Goal: Information Seeking & Learning: Learn about a topic

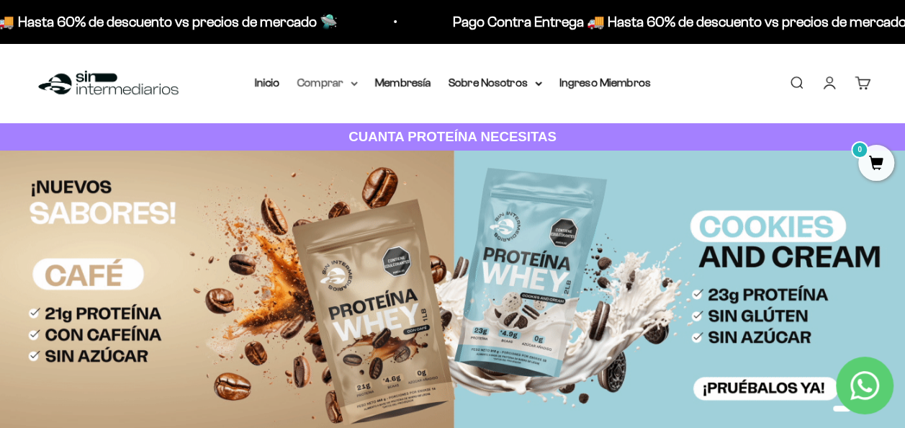
click at [340, 84] on summary "Comprar" at bounding box center [327, 82] width 61 height 19
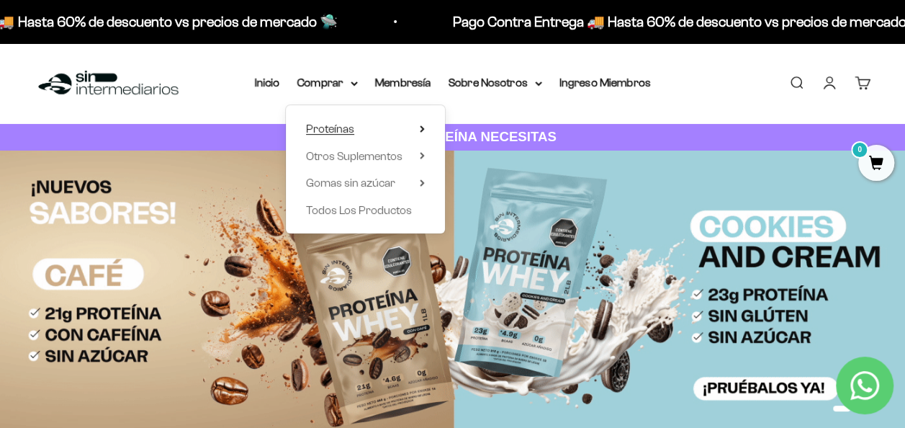
click at [377, 125] on summary "Proteínas" at bounding box center [365, 129] width 119 height 19
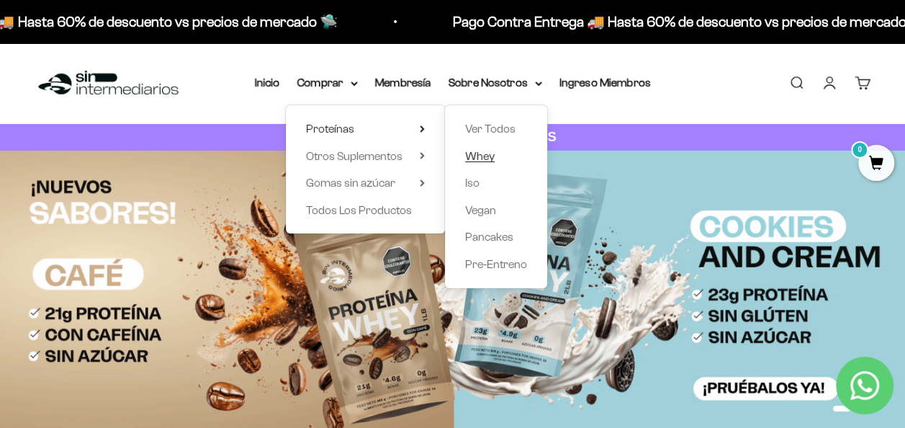
click at [484, 153] on span "Whey" at bounding box center [480, 156] width 30 height 12
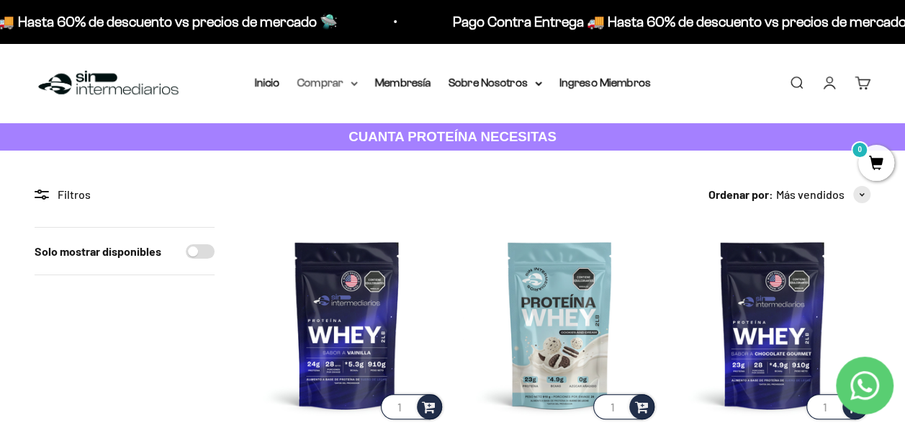
click at [335, 89] on summary "Comprar" at bounding box center [327, 82] width 61 height 19
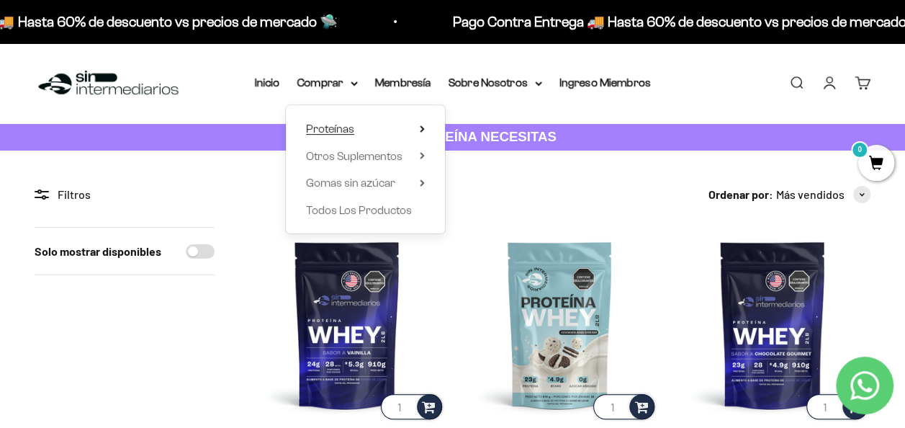
click at [333, 127] on span "Proteínas" at bounding box center [330, 128] width 48 height 12
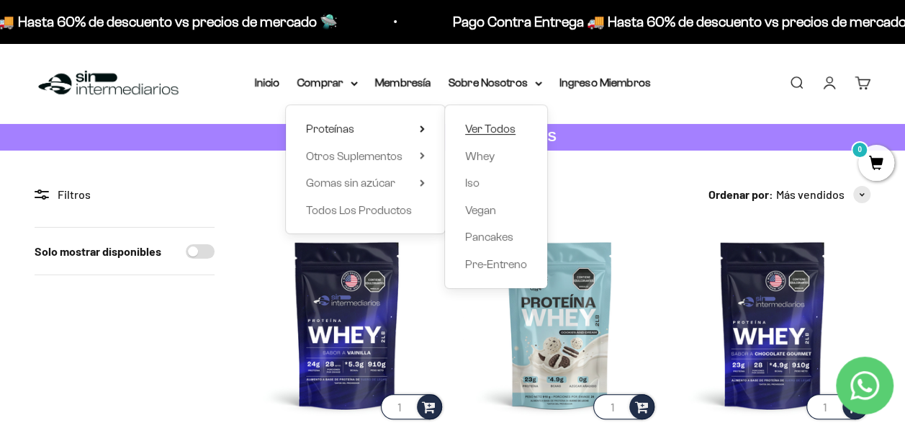
click at [473, 126] on span "Ver Todos" at bounding box center [490, 128] width 50 height 12
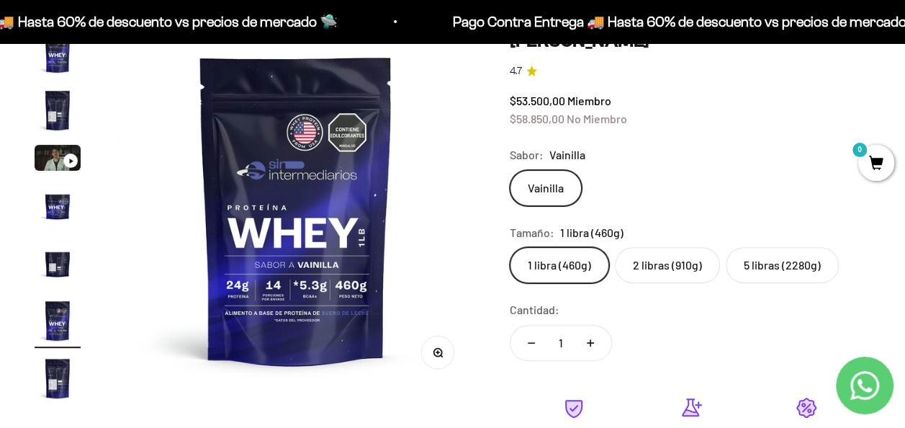
scroll to position [156, 0]
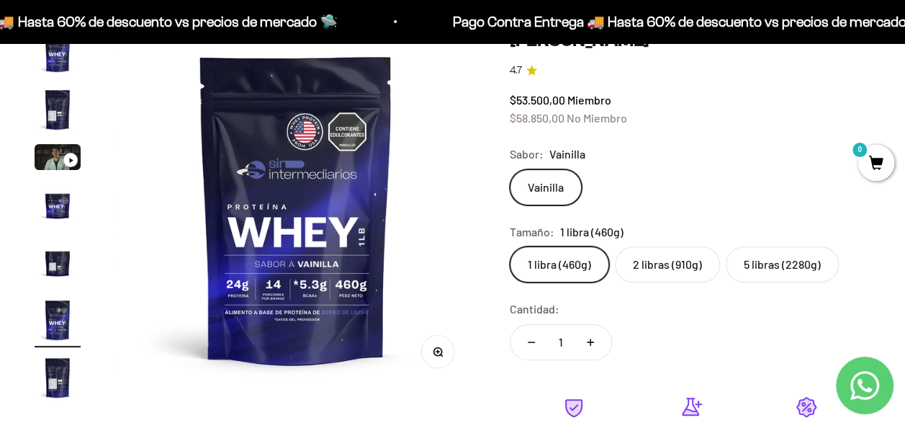
click at [798, 272] on label "5 libras (2280g)" at bounding box center [782, 264] width 113 height 36
click at [510, 246] on input "5 libras (2280g)" at bounding box center [509, 246] width 1 height 1
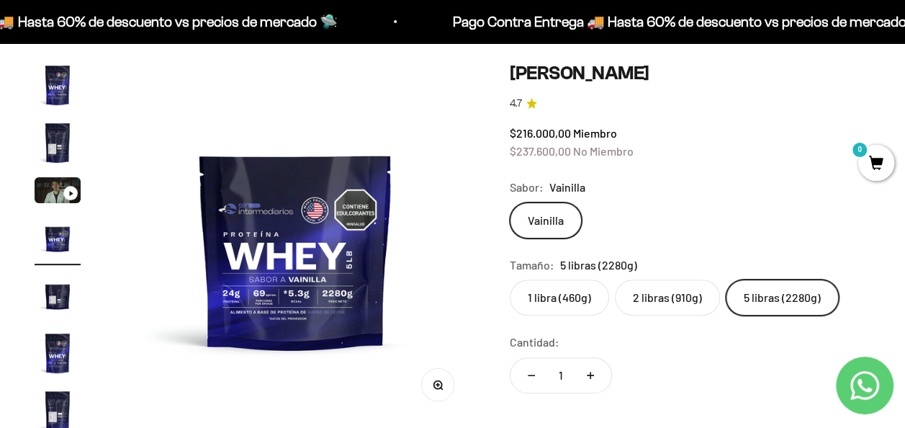
scroll to position [19, 0]
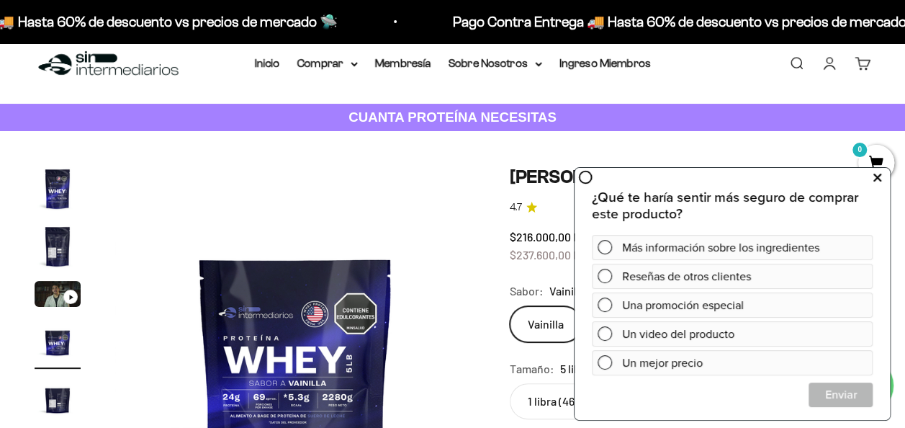
click at [875, 185] on icon at bounding box center [878, 177] width 8 height 19
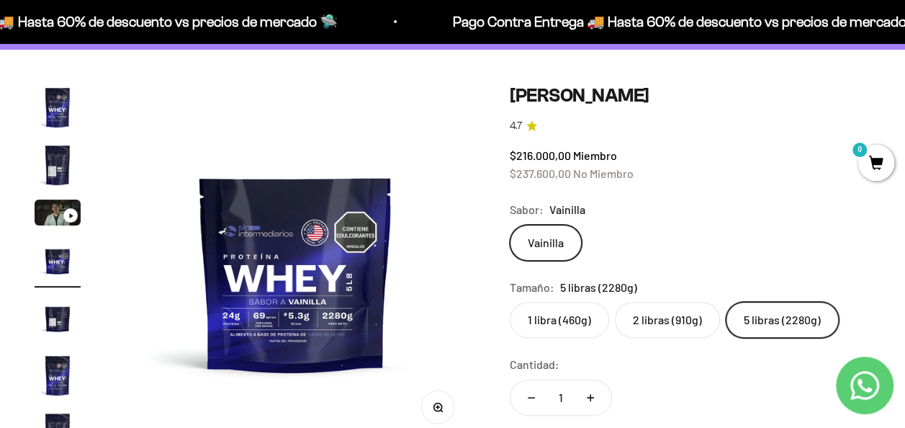
scroll to position [0, 0]
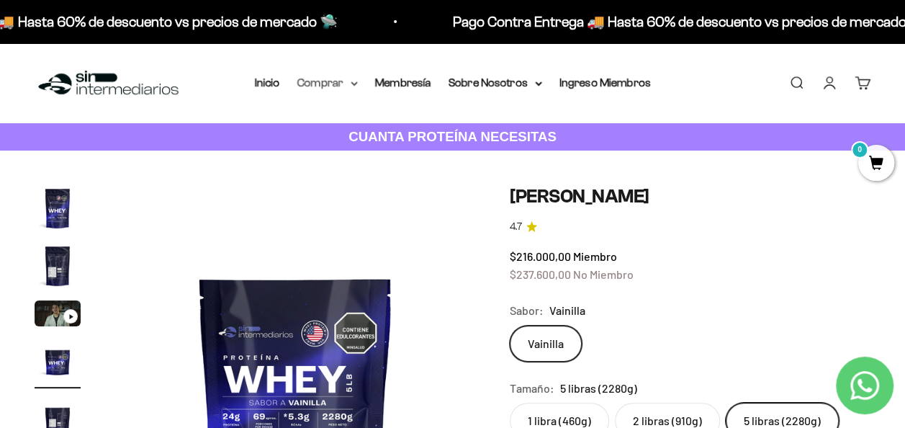
click at [339, 89] on summary "Comprar" at bounding box center [327, 82] width 61 height 19
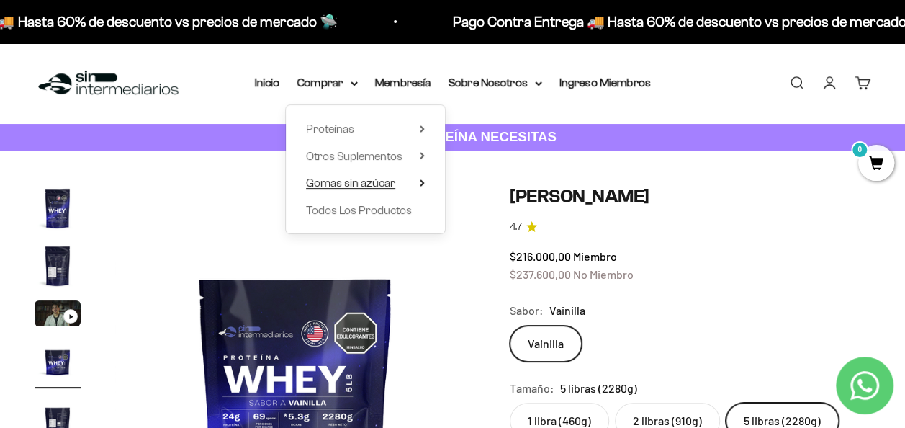
click at [360, 182] on span "Gomas sin azúcar" at bounding box center [350, 182] width 89 height 12
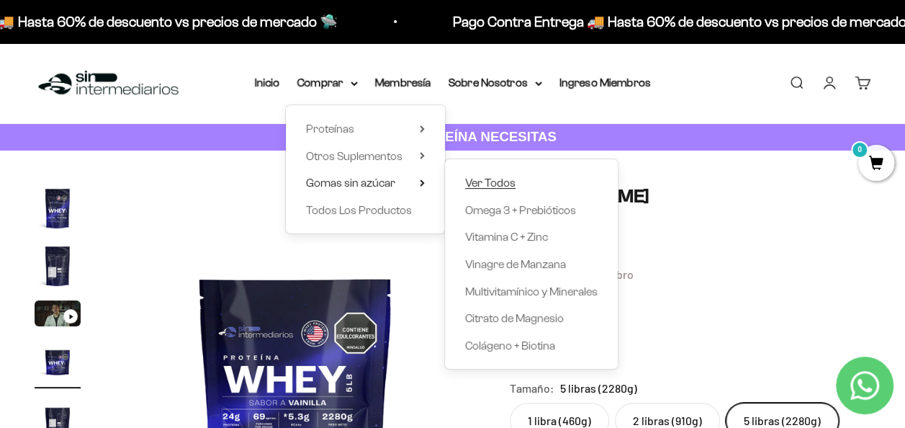
click at [485, 186] on span "Ver Todos" at bounding box center [490, 182] width 50 height 12
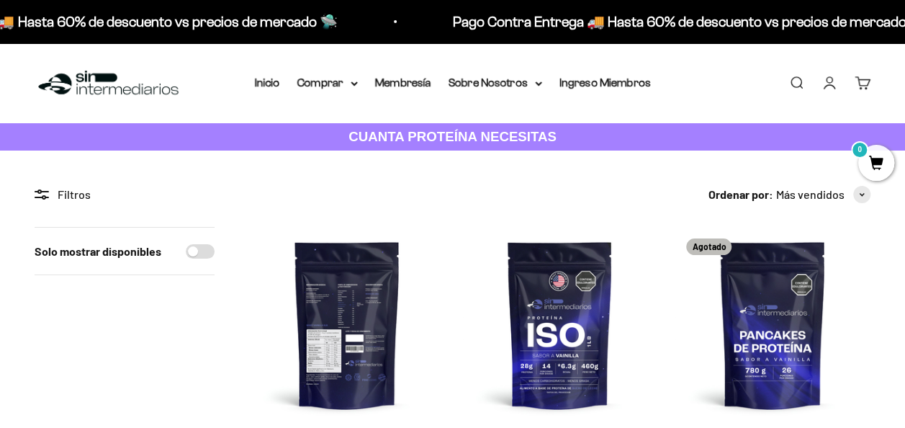
scroll to position [188, 0]
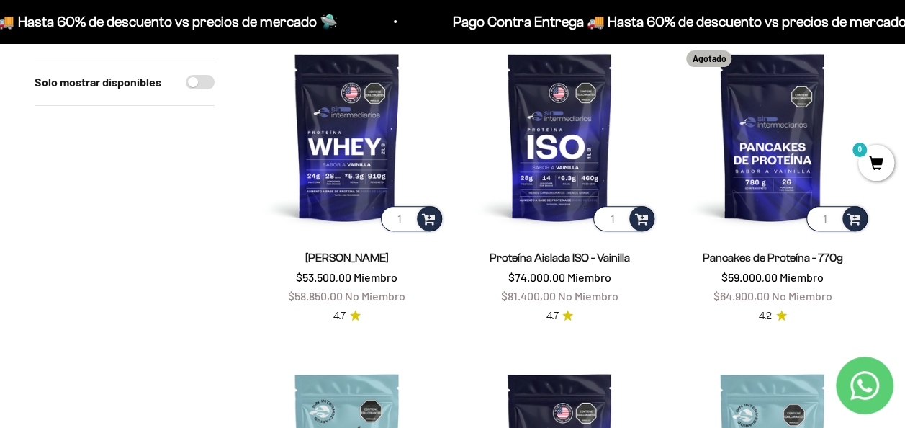
drag, startPoint x: 766, startPoint y: 121, endPoint x: 227, endPoint y: 197, distance: 544.8
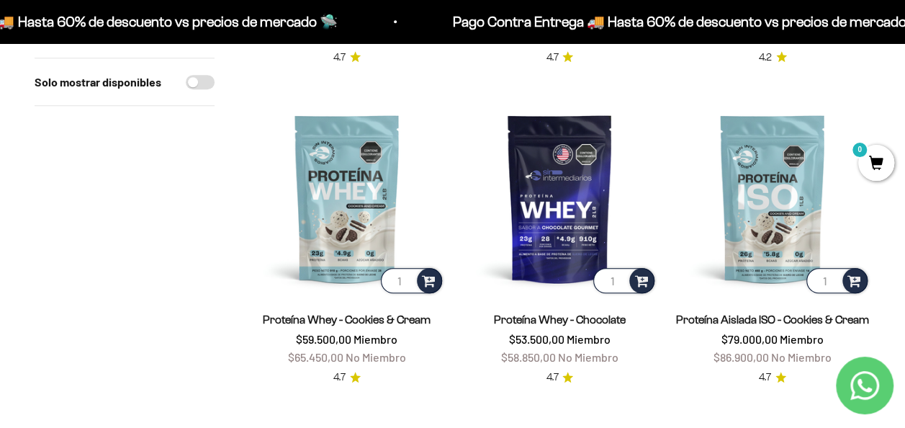
scroll to position [440, 0]
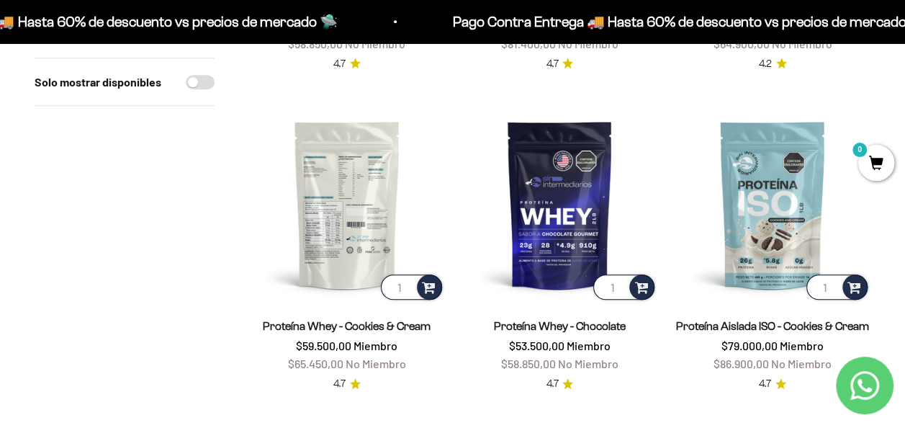
drag, startPoint x: 769, startPoint y: 170, endPoint x: 346, endPoint y: 203, distance: 424.1
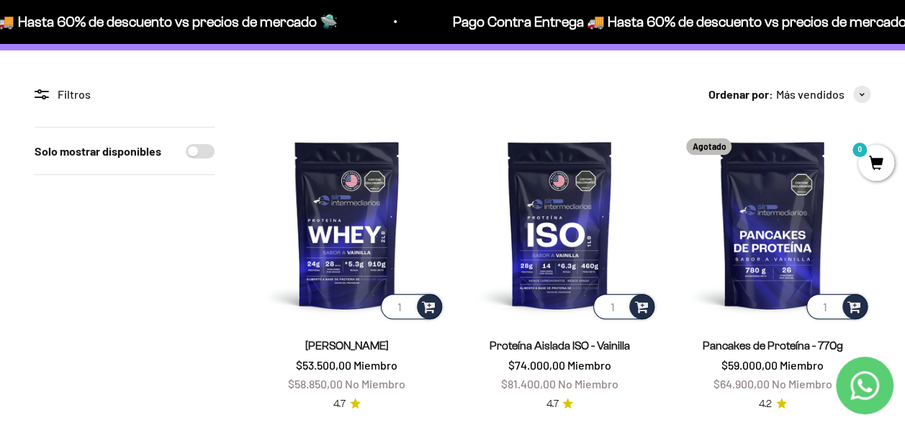
scroll to position [99, 0]
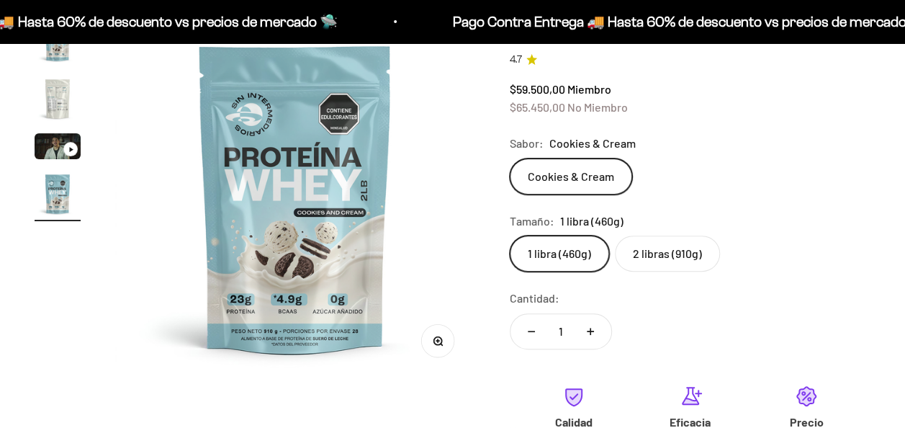
scroll to position [0, 1106]
click at [646, 249] on label "2 libras (910g)" at bounding box center [667, 254] width 105 height 36
click at [510, 236] on input "2 libras (910g)" at bounding box center [509, 235] width 1 height 1
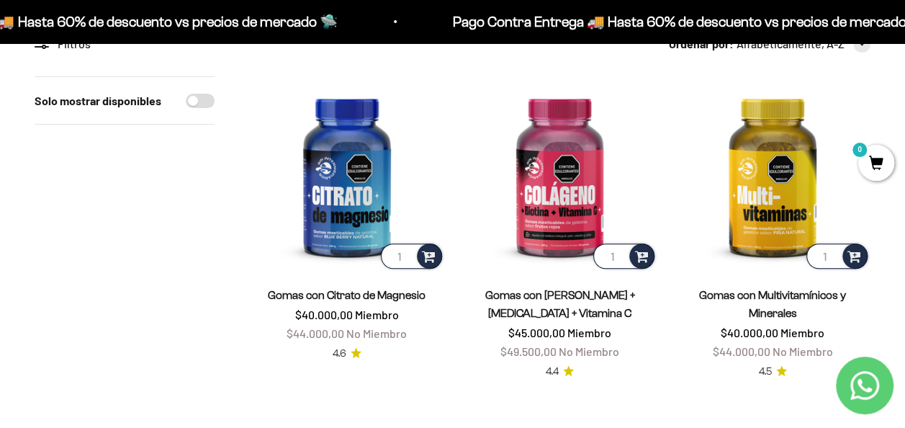
scroll to position [153, 0]
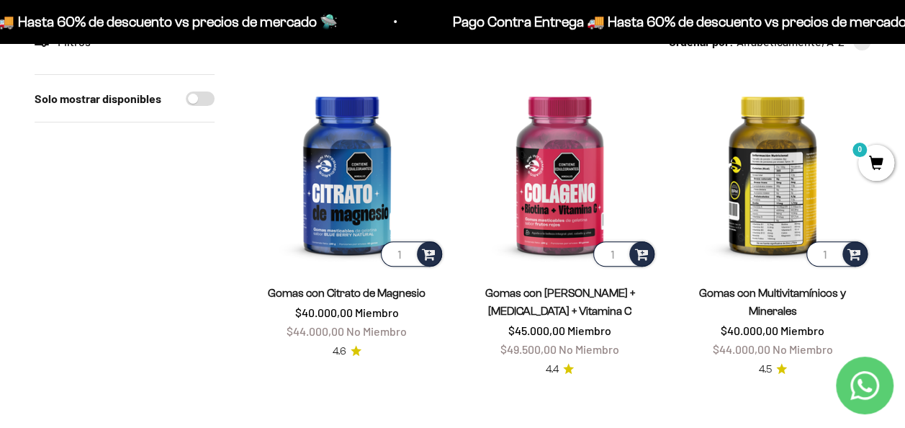
click at [775, 182] on img at bounding box center [773, 172] width 196 height 196
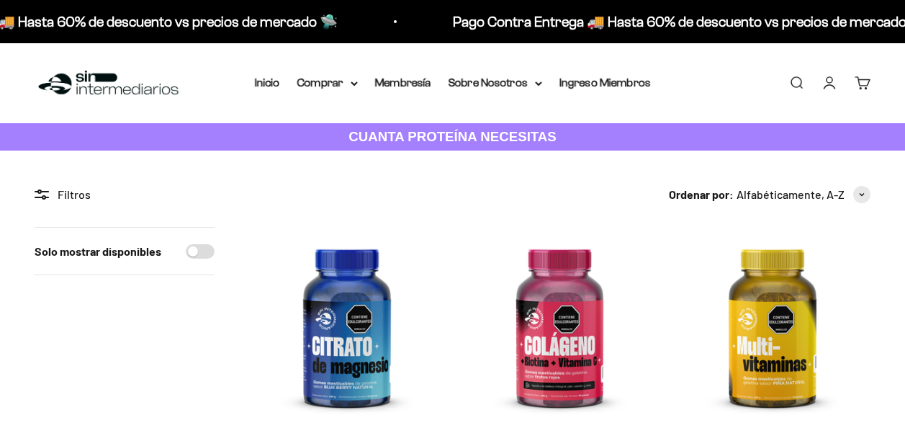
scroll to position [153, 0]
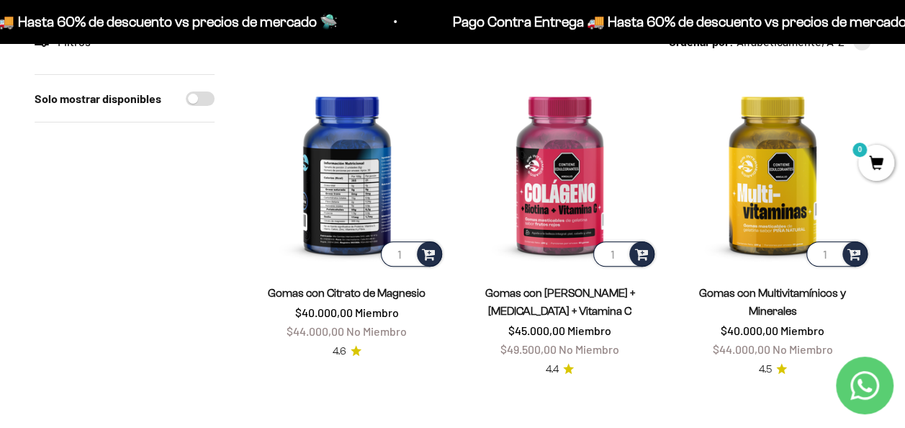
click at [359, 161] on img at bounding box center [347, 172] width 196 height 196
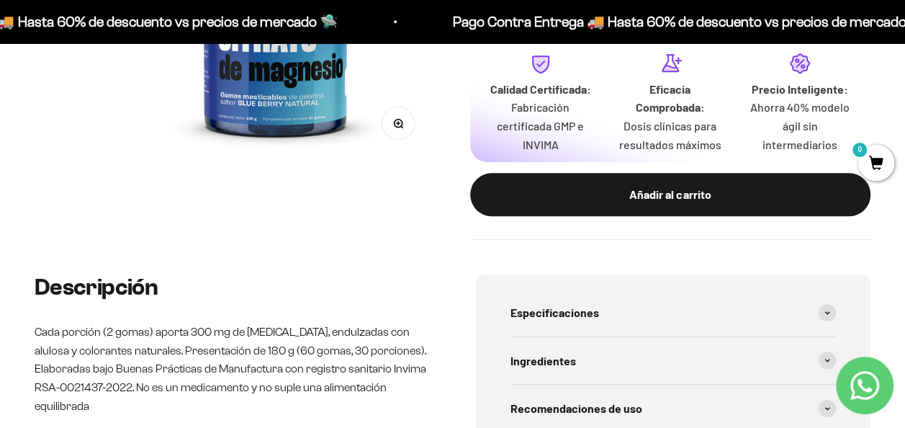
scroll to position [344, 0]
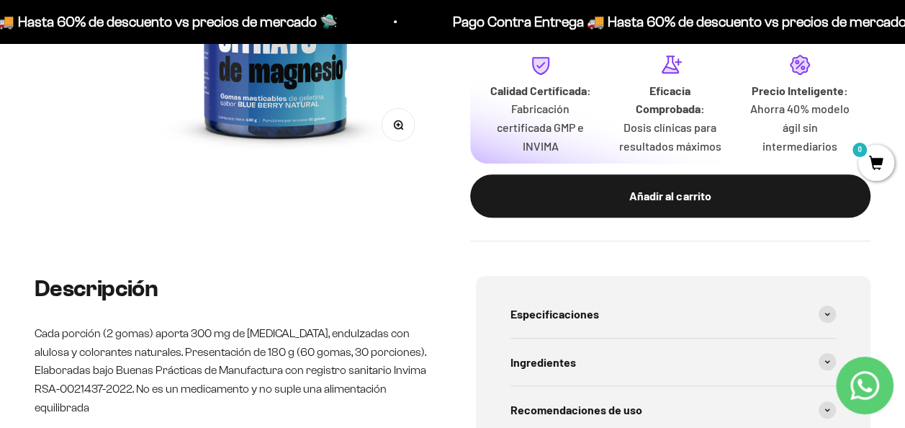
click at [218, 370] on p "Cada porción (2 gomas) aporta 300 mg de citrato de magnesio, endulzadas con alu…" at bounding box center [232, 370] width 395 height 92
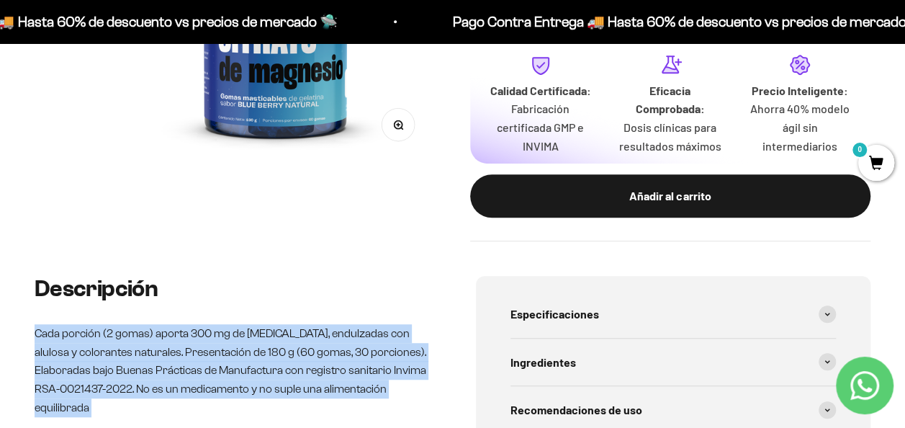
click at [218, 370] on p "Cada porción (2 gomas) aporta 300 mg de citrato de magnesio, endulzadas con alu…" at bounding box center [232, 370] width 395 height 92
drag, startPoint x: 218, startPoint y: 370, endPoint x: 189, endPoint y: 393, distance: 37.4
click at [189, 393] on p "Cada porción (2 gomas) aporta 300 mg de citrato de magnesio, endulzadas con alu…" at bounding box center [232, 370] width 395 height 92
click at [249, 373] on p "Cada porción (2 gomas) aporta 300 mg de citrato de magnesio, endulzadas con alu…" at bounding box center [232, 370] width 395 height 92
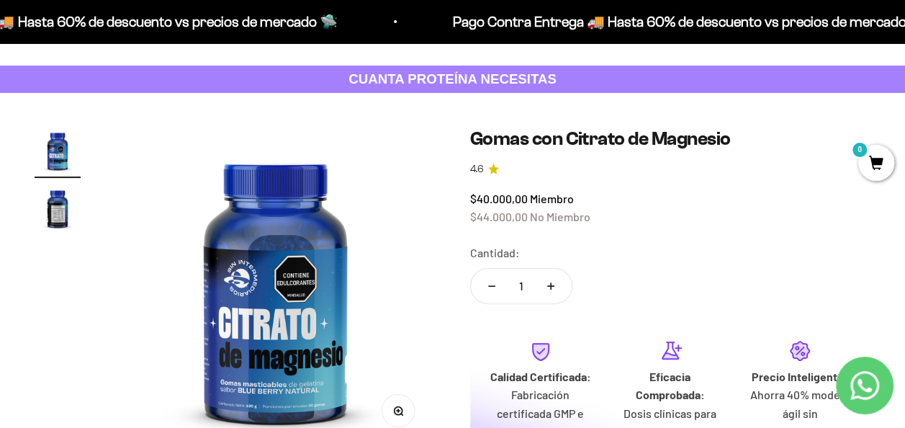
scroll to position [55, 0]
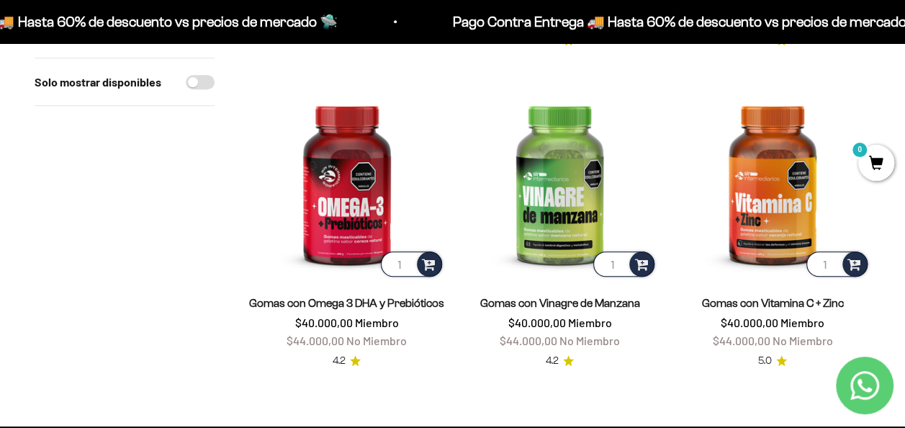
scroll to position [464, 0]
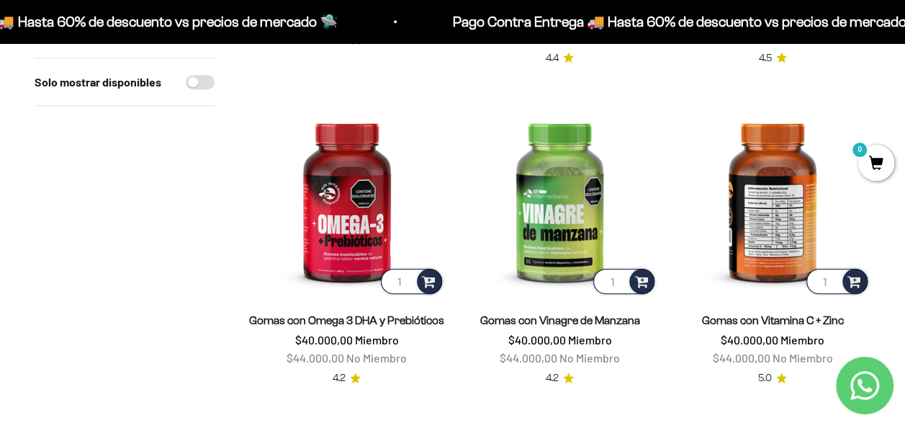
click at [797, 192] on img at bounding box center [773, 199] width 196 height 196
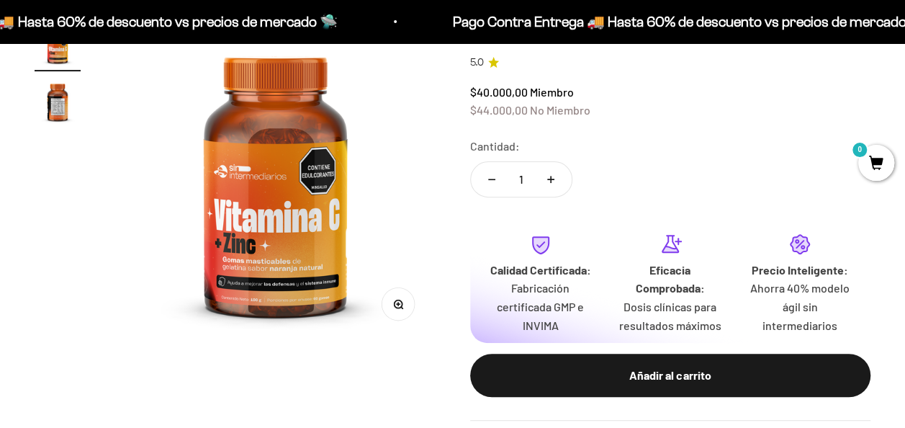
scroll to position [164, 0]
click at [63, 102] on img "Ir al artículo 2" at bounding box center [58, 102] width 46 height 46
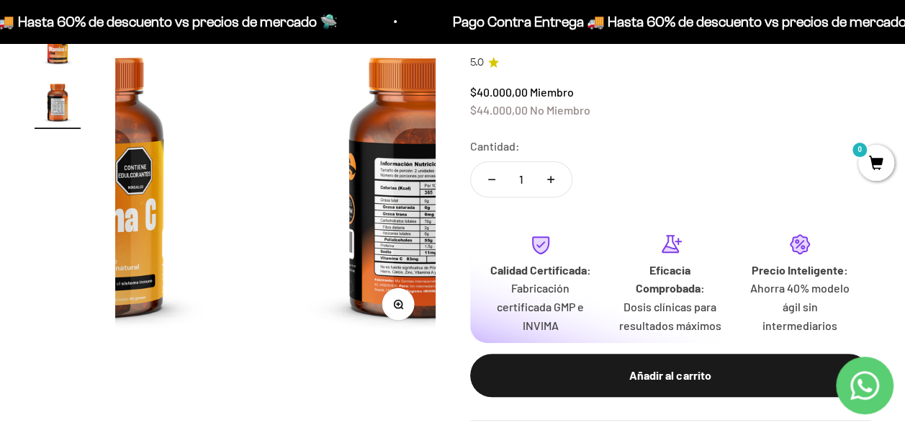
scroll to position [0, 328]
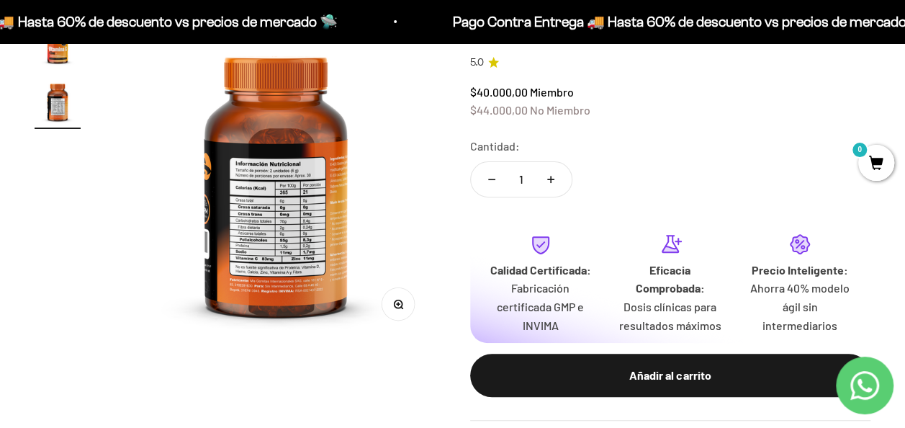
click at [313, 184] on img at bounding box center [276, 181] width 321 height 321
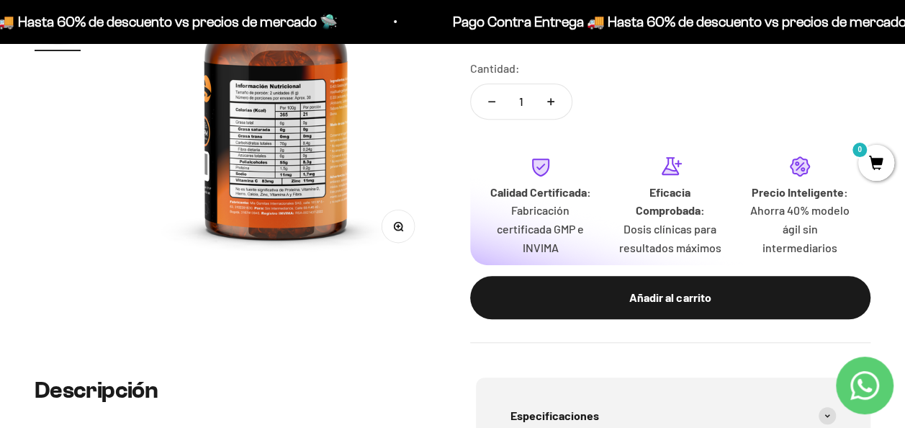
scroll to position [0, 0]
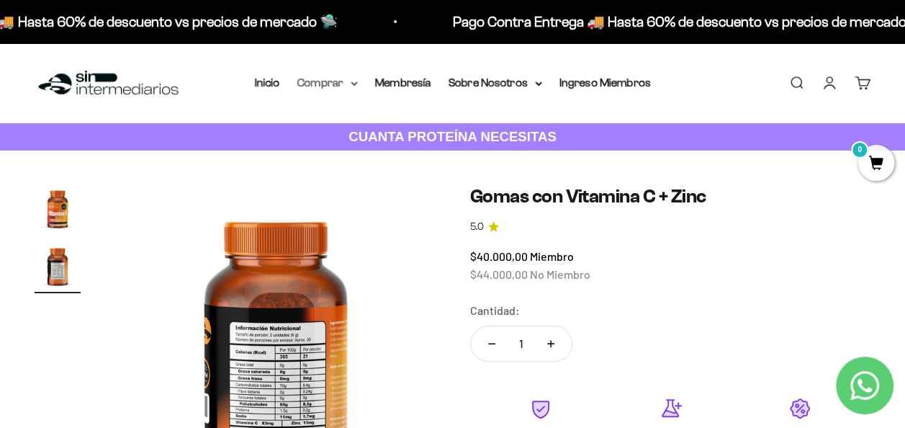
click at [323, 89] on summary "Comprar" at bounding box center [327, 82] width 61 height 19
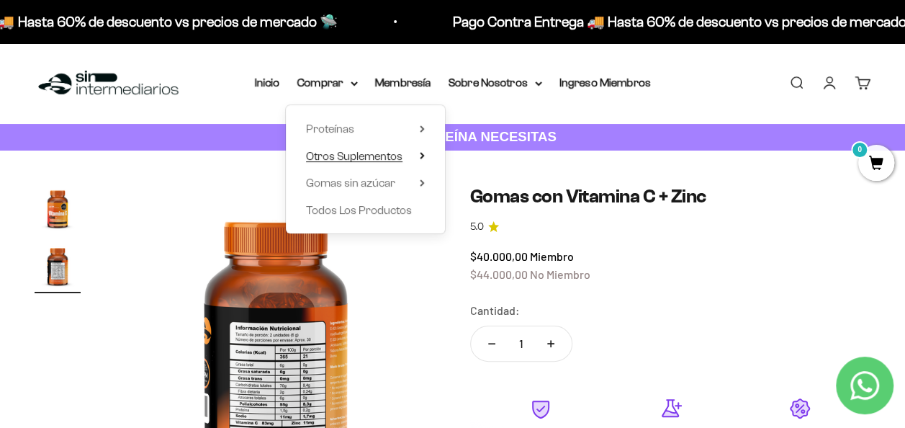
click at [359, 156] on span "Otros Suplementos" at bounding box center [354, 156] width 97 height 12
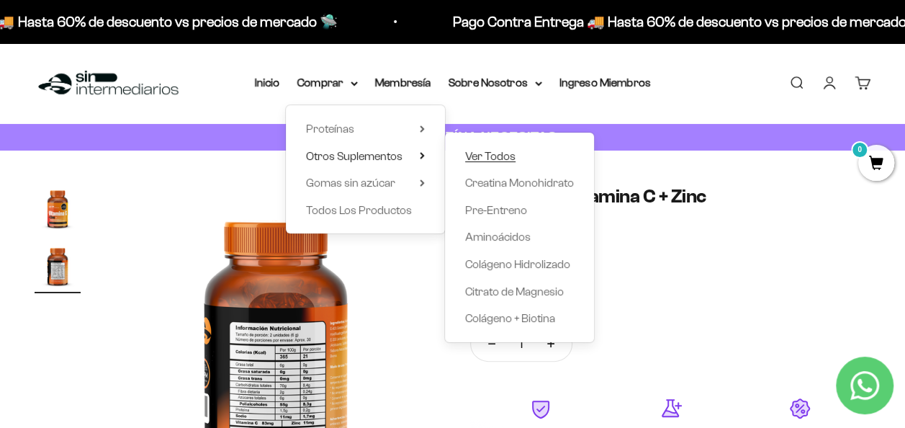
click at [490, 150] on span "Ver Todos" at bounding box center [490, 156] width 50 height 12
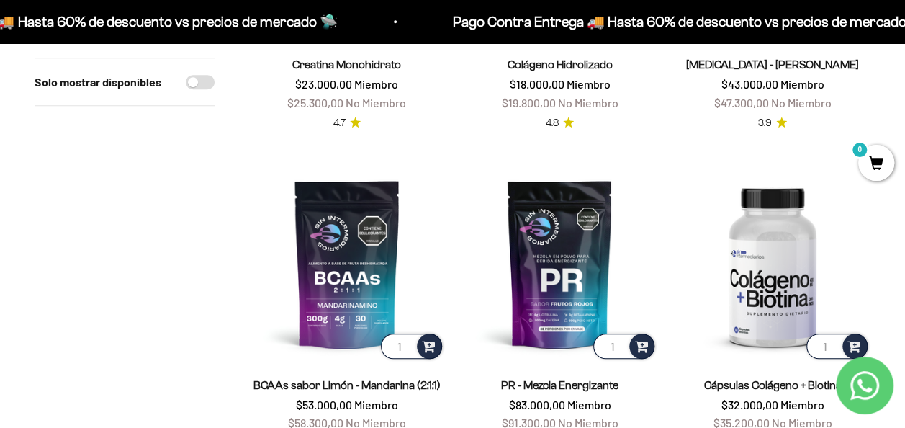
scroll to position [380, 0]
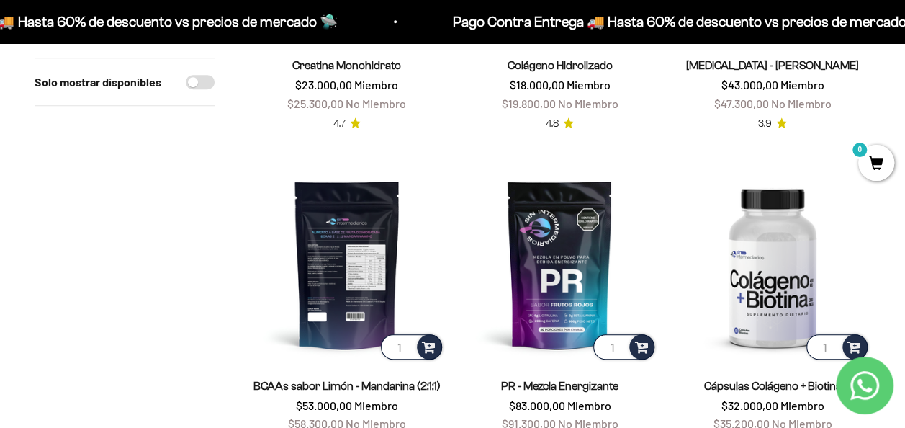
click at [321, 259] on img at bounding box center [347, 264] width 196 height 196
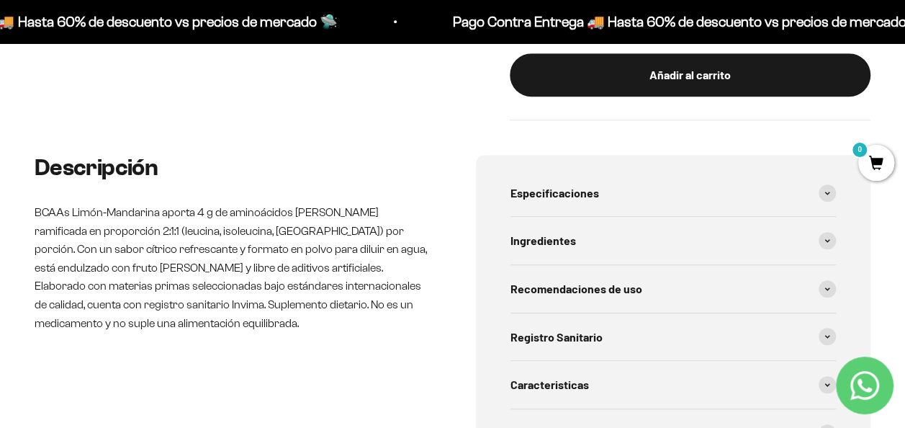
scroll to position [511, 0]
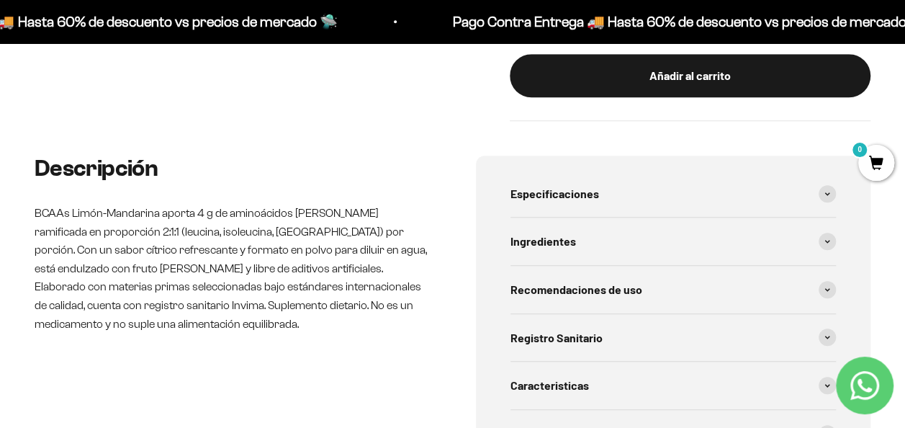
click at [202, 225] on p "BCAAs Limón-Mandarina aporta 4 g de aminoácidos [PERSON_NAME] ramificada en pro…" at bounding box center [232, 268] width 395 height 129
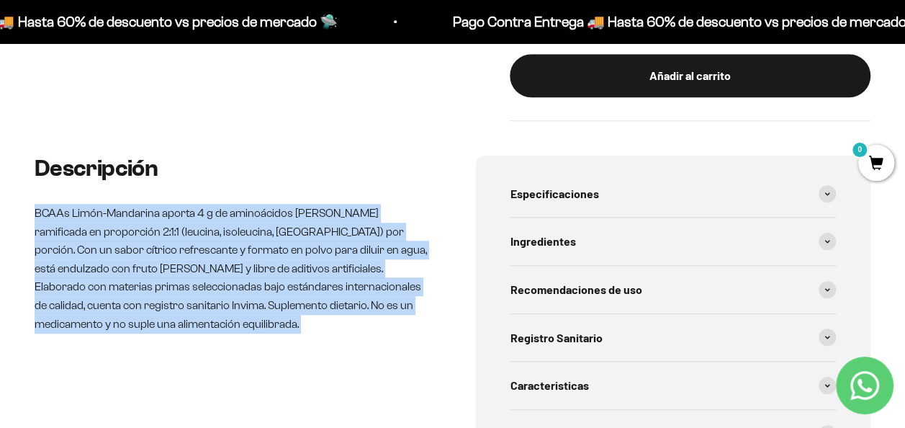
click at [202, 225] on p "BCAAs Limón-Mandarina aporta 4 g de aminoácidos [PERSON_NAME] ramificada en pro…" at bounding box center [232, 268] width 395 height 129
drag, startPoint x: 202, startPoint y: 225, endPoint x: 164, endPoint y: 267, distance: 57.1
click at [164, 267] on p "BCAAs Limón-Mandarina aporta 4 g de aminoácidos [PERSON_NAME] ramificada en pro…" at bounding box center [232, 268] width 395 height 129
click at [153, 295] on p "BCAAs Limón-Mandarina aporta 4 g de aminoácidos [PERSON_NAME] ramificada en pro…" at bounding box center [232, 268] width 395 height 129
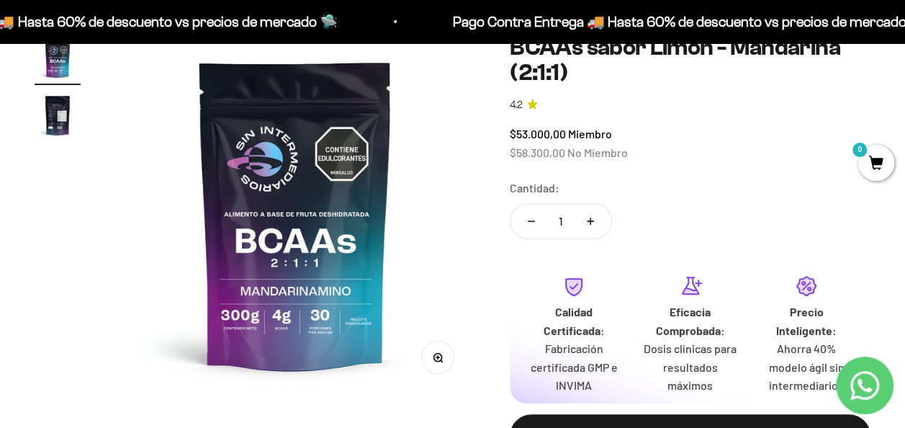
scroll to position [0, 0]
